Goal: Navigation & Orientation: Find specific page/section

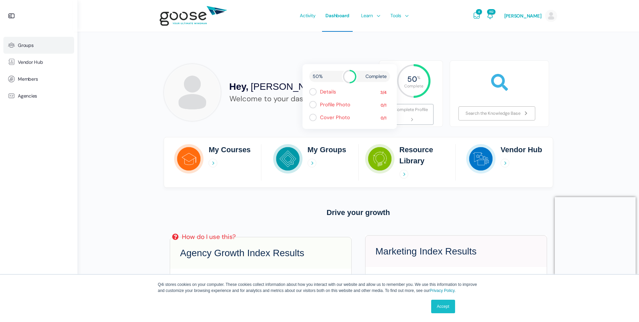
click at [26, 48] on span "Groups" at bounding box center [26, 45] width 16 height 6
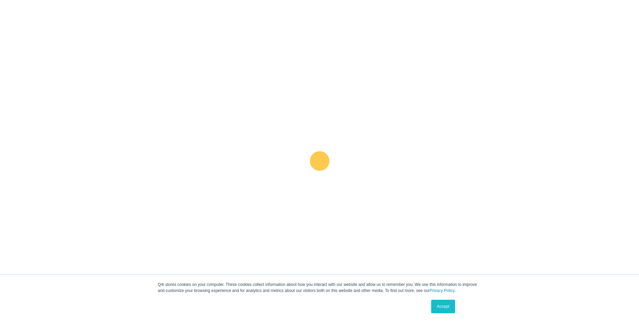
click at [447, 307] on link "Accept" at bounding box center [443, 305] width 24 height 13
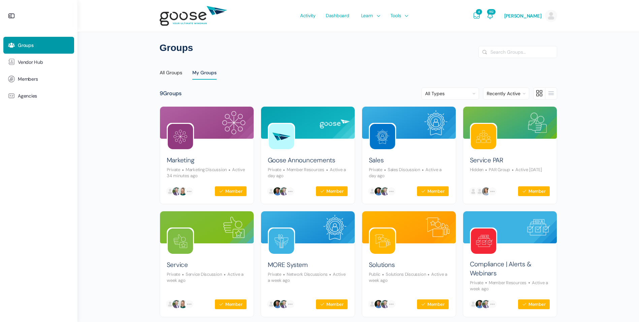
click at [607, 193] on div "Groups Search Search Groups… Reset All Groups My Groups 9 Groups Order By: All …" at bounding box center [359, 231] width 562 height 462
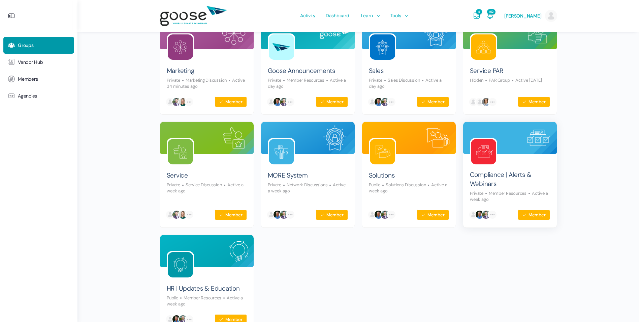
scroll to position [101, 0]
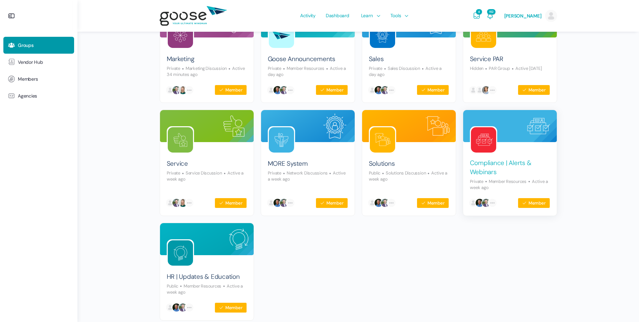
click at [518, 161] on link "Compliance | Alerts & Webinars" at bounding box center [510, 167] width 80 height 18
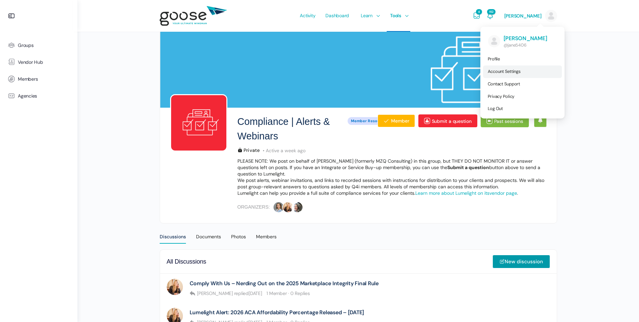
click at [526, 70] on link "Account Settings" at bounding box center [522, 71] width 79 height 12
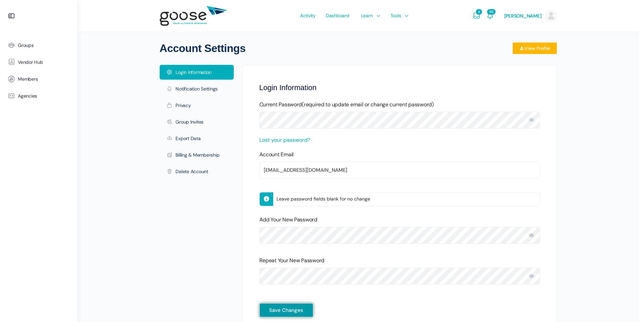
drag, startPoint x: 315, startPoint y: 13, endPoint x: 332, endPoint y: 21, distance: 18.8
click at [315, 13] on span "Activity" at bounding box center [308, 16] width 16 height 32
